Goal: Information Seeking & Learning: Learn about a topic

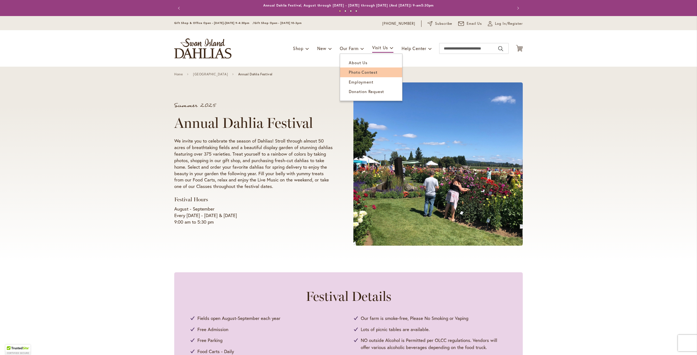
click at [354, 72] on span "Photo Contest" at bounding box center [363, 71] width 29 height 5
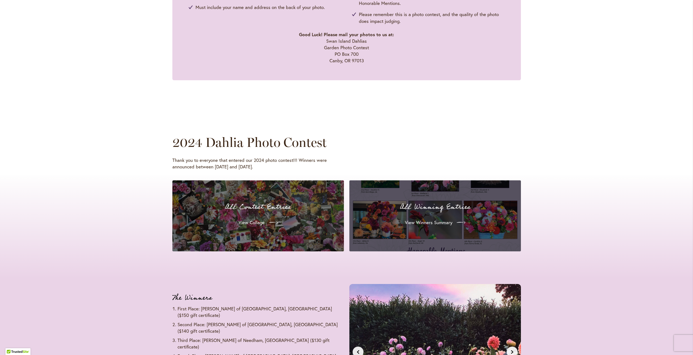
scroll to position [408, 0]
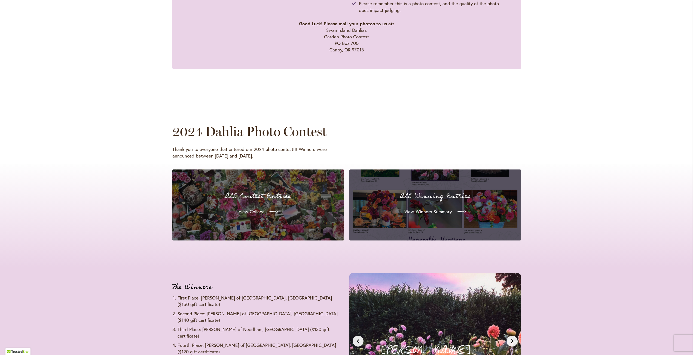
click at [428, 210] on span "View Winners Summary" at bounding box center [427, 212] width 47 height 7
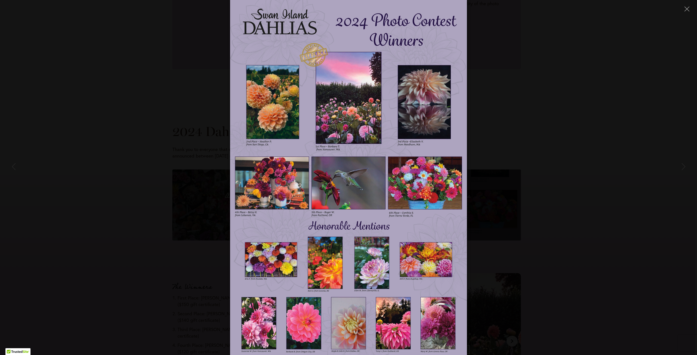
click at [581, 161] on div at bounding box center [348, 177] width 697 height 355
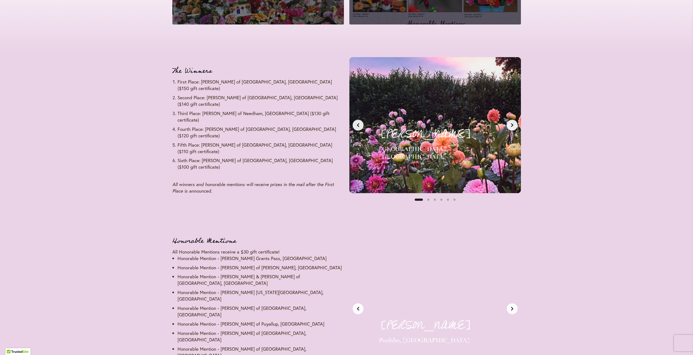
scroll to position [626, 0]
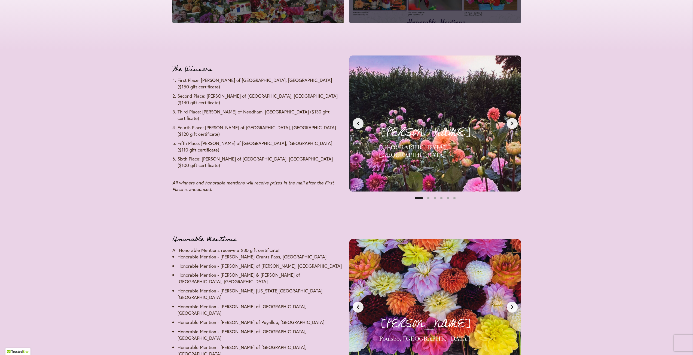
click at [486, 96] on div "[PERSON_NAME] [GEOGRAPHIC_DATA], [GEOGRAPHIC_DATA] First Place - $150 Gift Cert…" at bounding box center [435, 124] width 148 height 112
click at [497, 148] on h4 "[GEOGRAPHIC_DATA], [GEOGRAPHIC_DATA]" at bounding box center [444, 151] width 130 height 15
drag, startPoint x: 469, startPoint y: 110, endPoint x: 586, endPoint y: 78, distance: 120.9
click at [586, 78] on div "The Winners First Place: [PERSON_NAME] of [GEOGRAPHIC_DATA], [GEOGRAPHIC_DATA] …" at bounding box center [346, 139] width 693 height 179
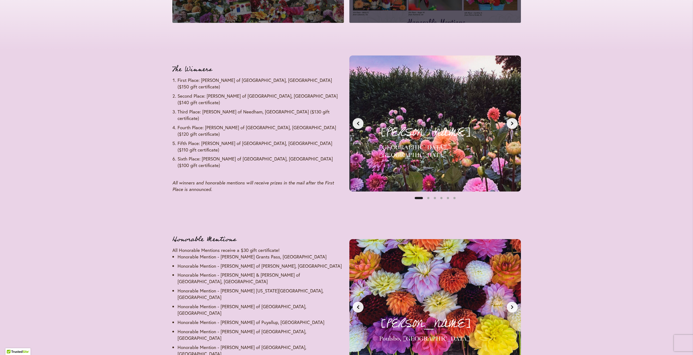
click at [517, 120] on button "Next slide" at bounding box center [512, 123] width 11 height 11
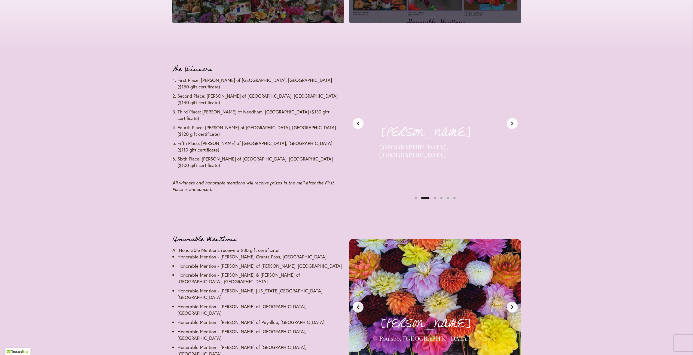
scroll to position [0, 180]
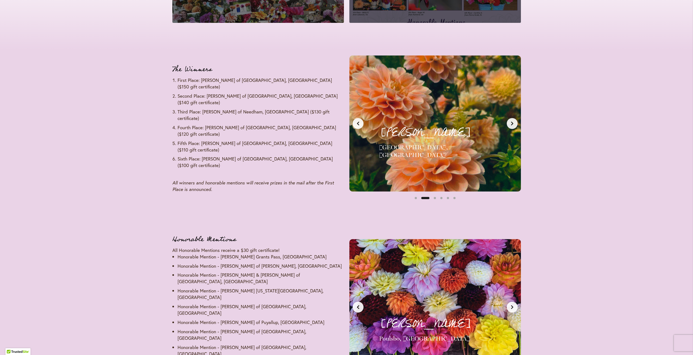
click at [513, 124] on icon "Next slide" at bounding box center [512, 123] width 4 height 4
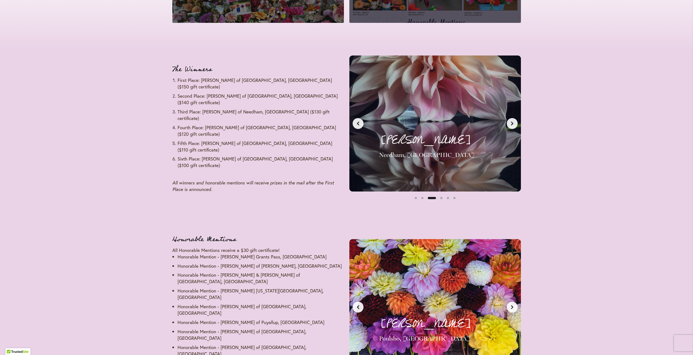
click at [513, 124] on icon "Next slide" at bounding box center [512, 123] width 4 height 4
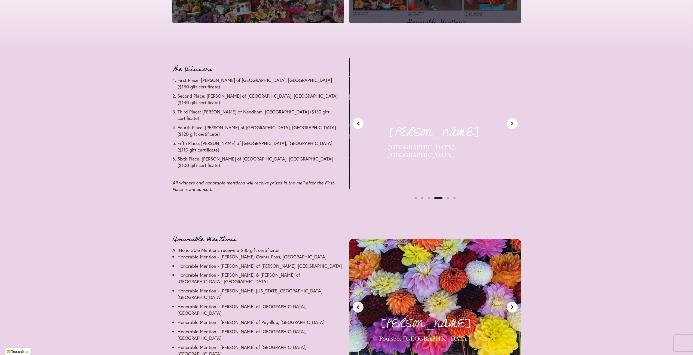
scroll to position [0, 539]
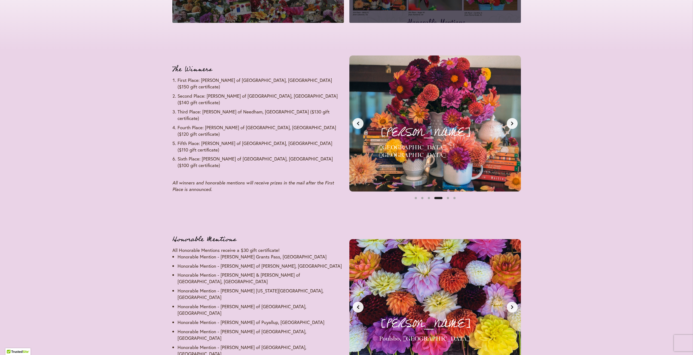
click at [513, 124] on icon "Next slide" at bounding box center [512, 123] width 4 height 4
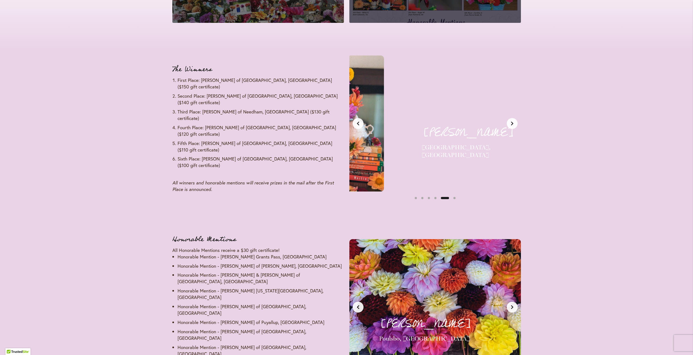
scroll to position [0, 719]
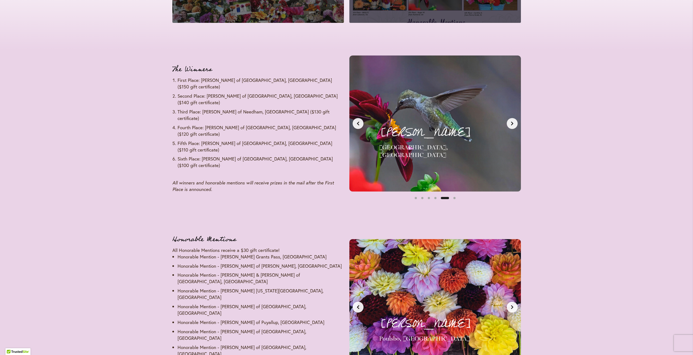
click at [513, 124] on icon "Next slide" at bounding box center [512, 123] width 4 height 4
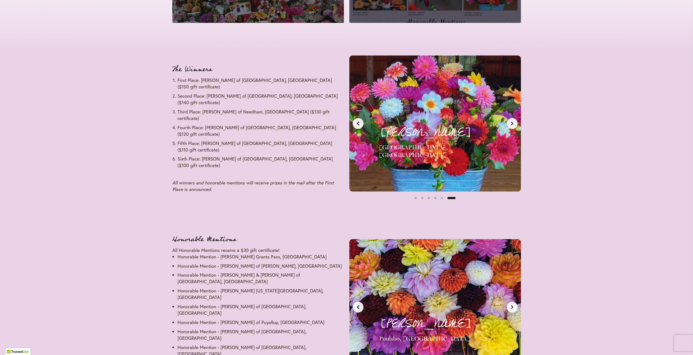
click at [513, 124] on icon "Next slide" at bounding box center [512, 123] width 4 height 4
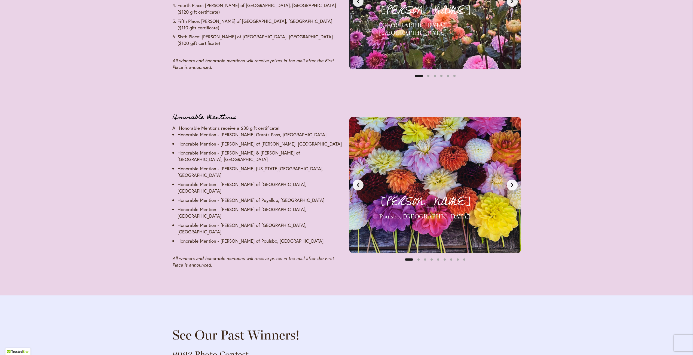
scroll to position [762, 0]
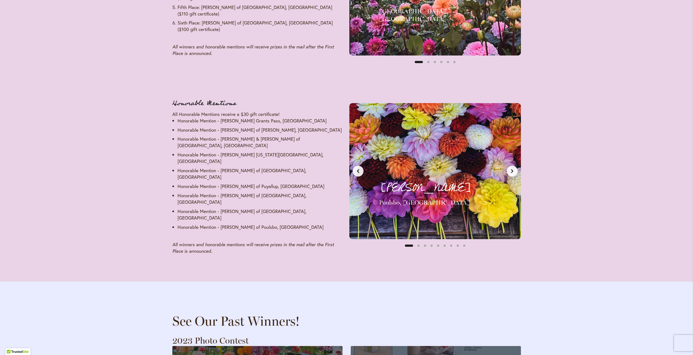
click at [515, 169] on button "Next slide" at bounding box center [512, 171] width 11 height 11
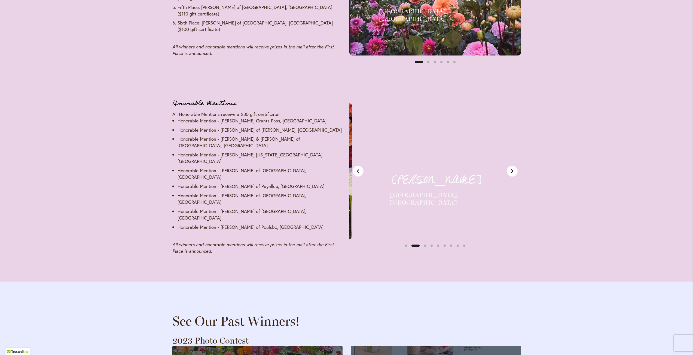
scroll to position [0, 180]
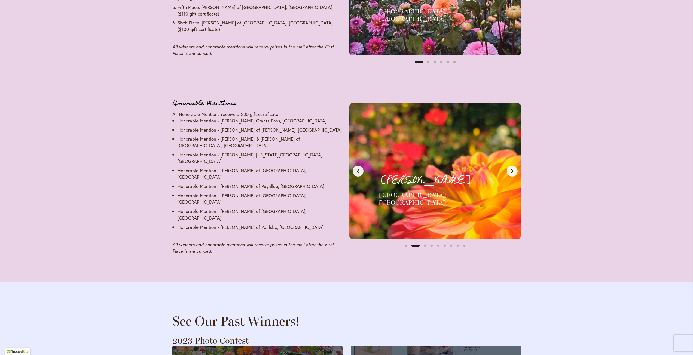
click at [515, 168] on button "Next slide" at bounding box center [512, 171] width 11 height 11
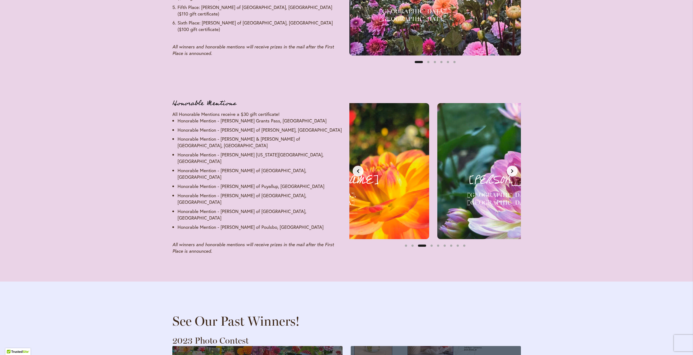
scroll to position [0, 359]
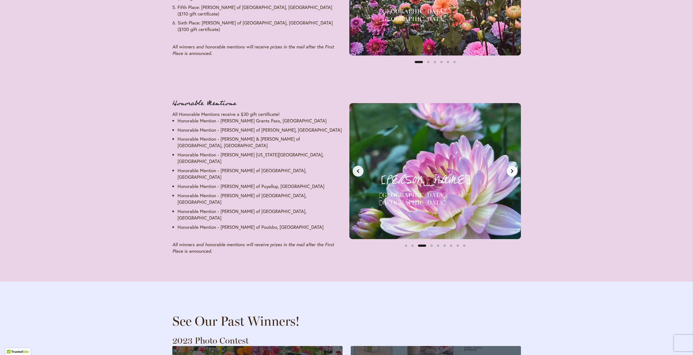
click at [515, 168] on button "Next slide" at bounding box center [512, 171] width 11 height 11
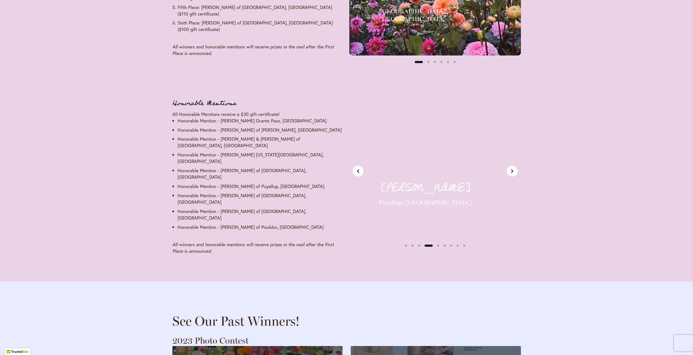
click at [515, 168] on button "Next slide" at bounding box center [512, 171] width 11 height 11
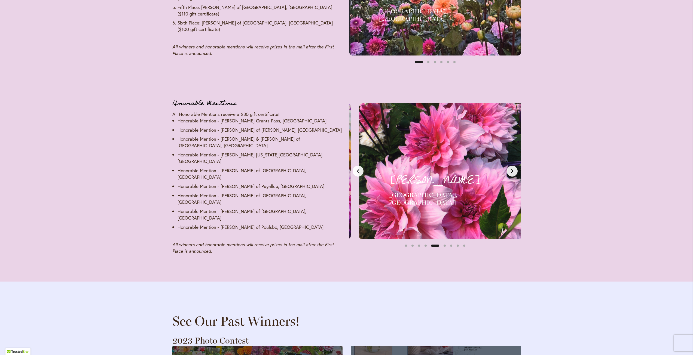
scroll to position [0, 719]
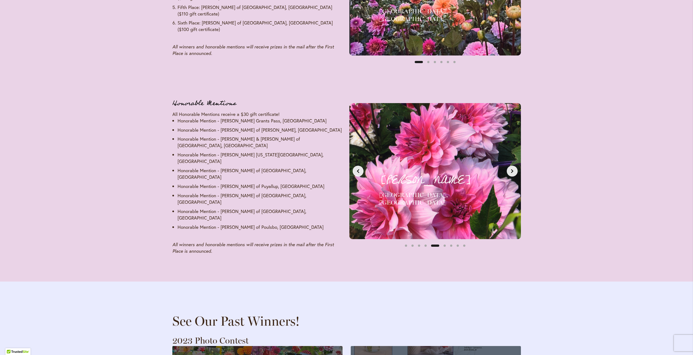
click at [514, 168] on button "Next slide" at bounding box center [512, 171] width 11 height 11
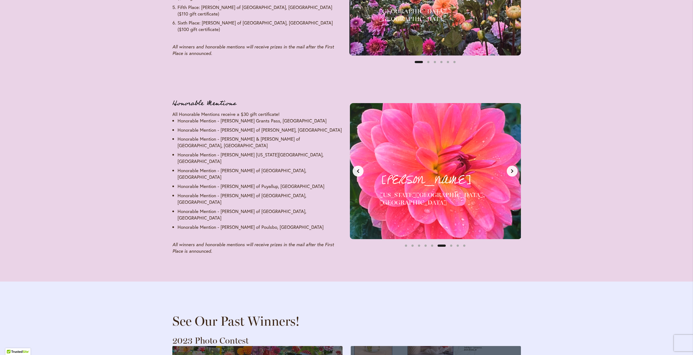
scroll to position [0, 898]
click at [514, 168] on button "Next slide" at bounding box center [512, 171] width 11 height 11
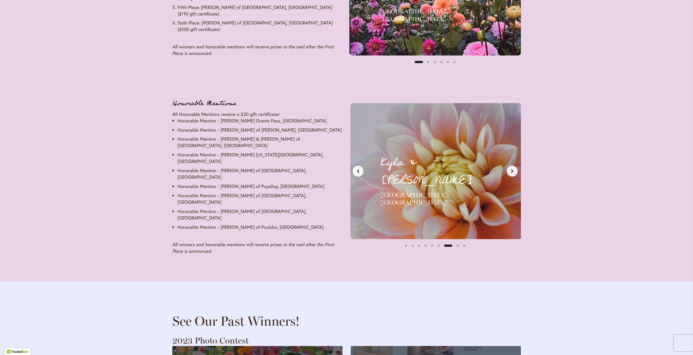
scroll to position [0, 1078]
click at [514, 168] on button "Next slide" at bounding box center [512, 171] width 11 height 11
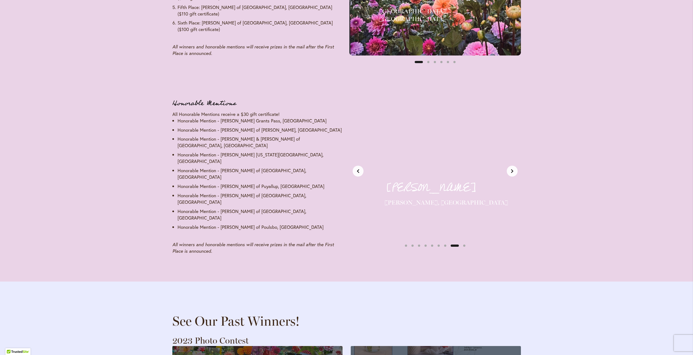
scroll to position [0, 1258]
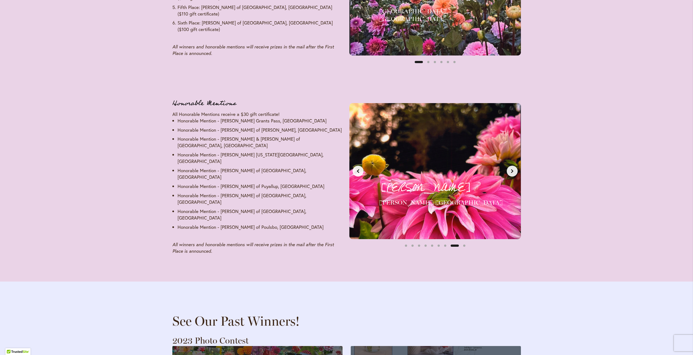
click at [514, 168] on button "Next slide" at bounding box center [512, 171] width 11 height 11
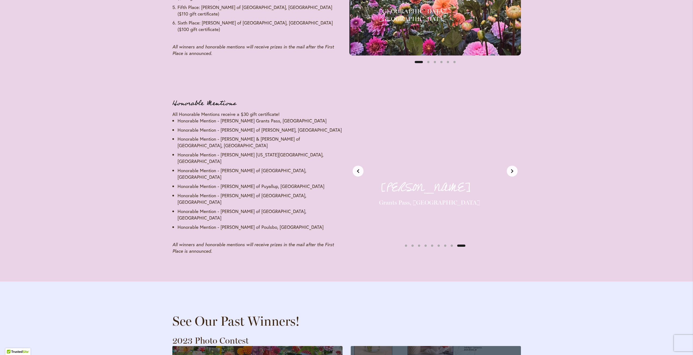
click at [514, 168] on button "Next slide" at bounding box center [512, 171] width 11 height 11
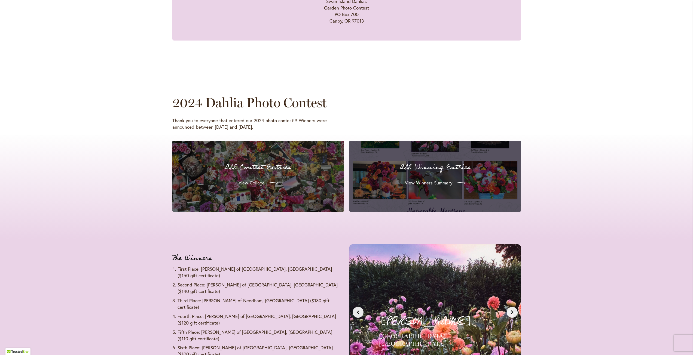
scroll to position [436, 0]
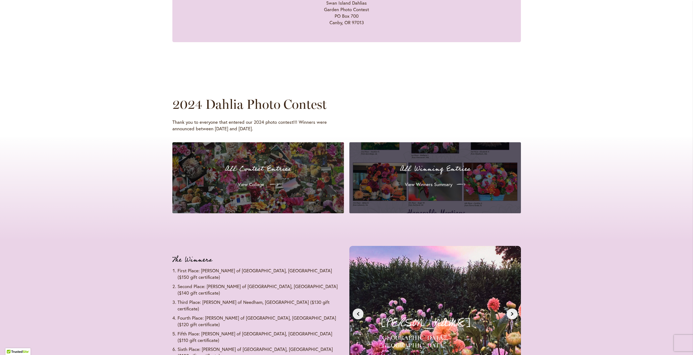
click at [254, 184] on span "View Collage" at bounding box center [251, 184] width 26 height 7
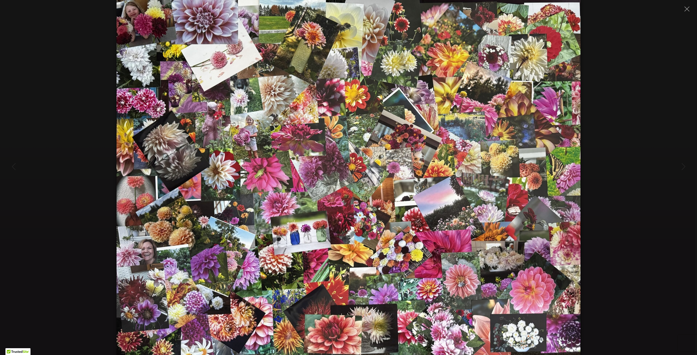
click at [676, 136] on div at bounding box center [348, 177] width 697 height 355
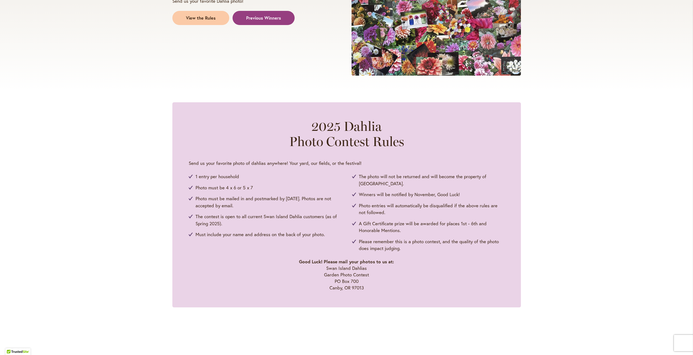
scroll to position [163, 0]
